Goal: Transaction & Acquisition: Purchase product/service

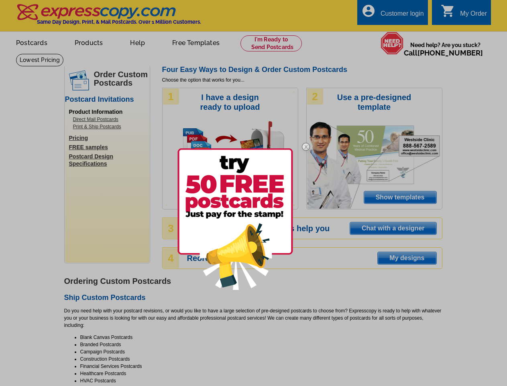
click at [306, 219] on link at bounding box center [306, 219] width 23 height 6
